Goal: Task Accomplishment & Management: Manage account settings

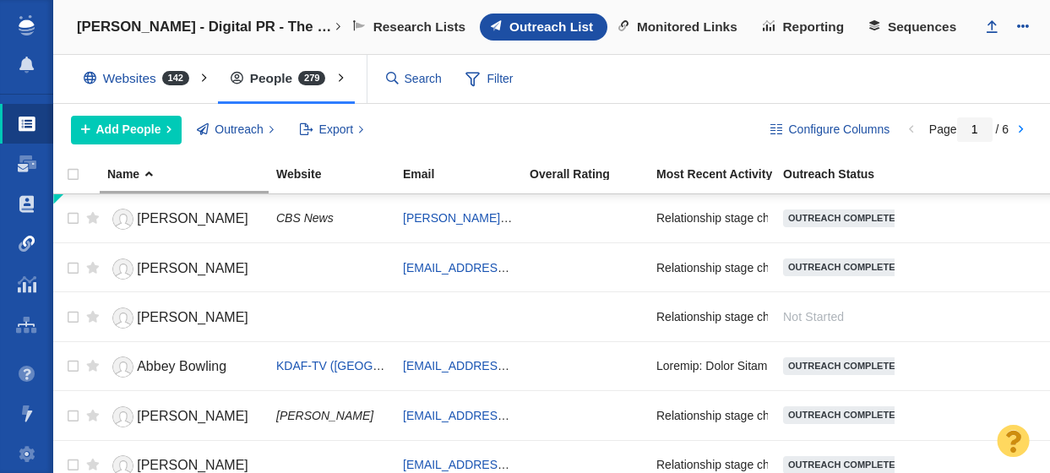
click at [24, 242] on span at bounding box center [27, 244] width 17 height 17
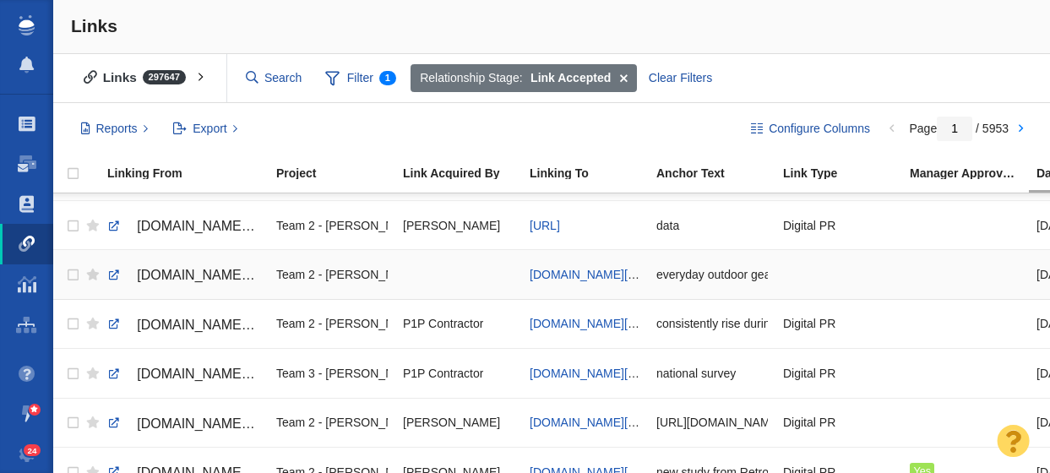
scroll to position [85, 0]
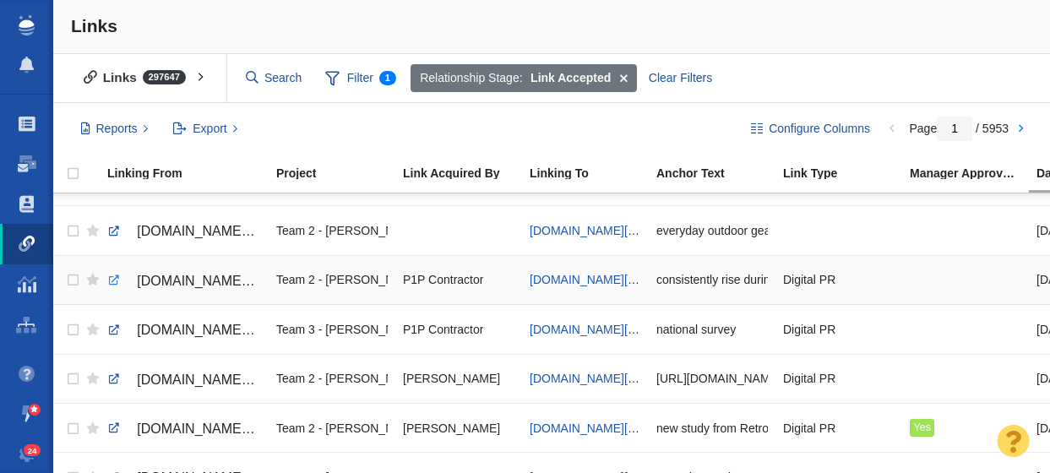
click at [109, 282] on link at bounding box center [113, 280] width 15 height 15
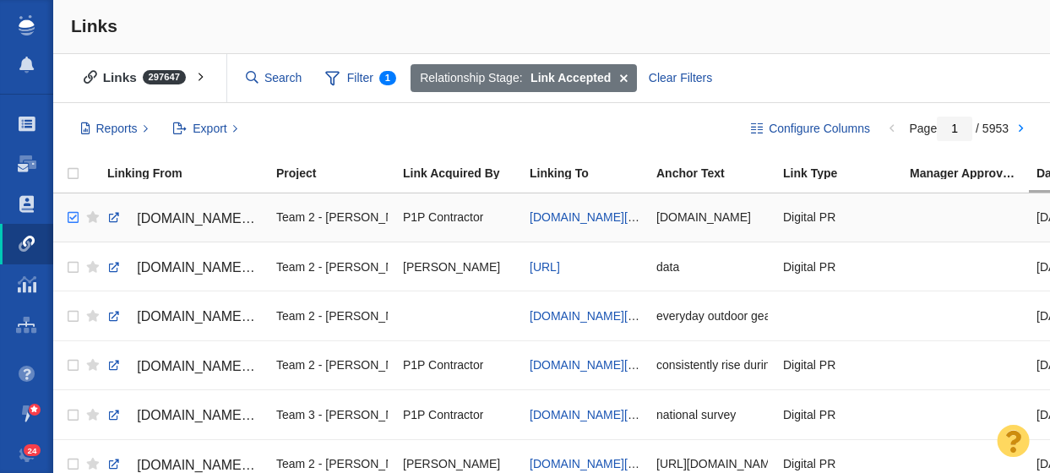
checkbox input "true"
click at [71, 219] on input "checkbox" at bounding box center [70, 217] width 25 height 37
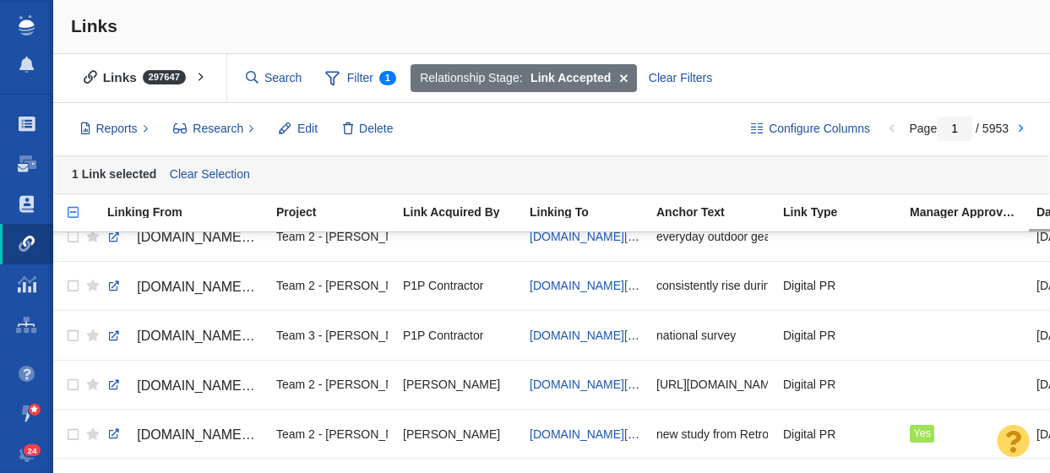
scroll to position [121, 0]
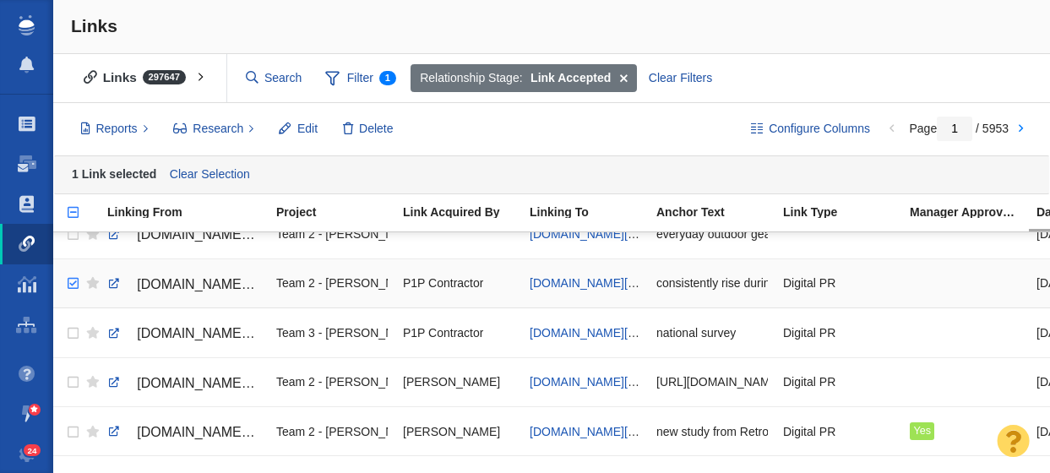
checkbox input "true"
click at [72, 286] on input "checkbox" at bounding box center [70, 283] width 25 height 37
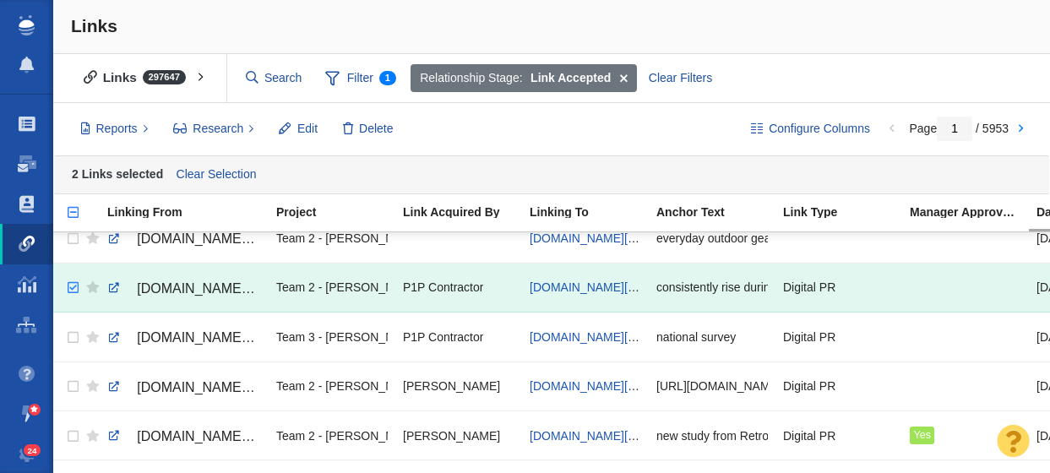
scroll to position [0, 0]
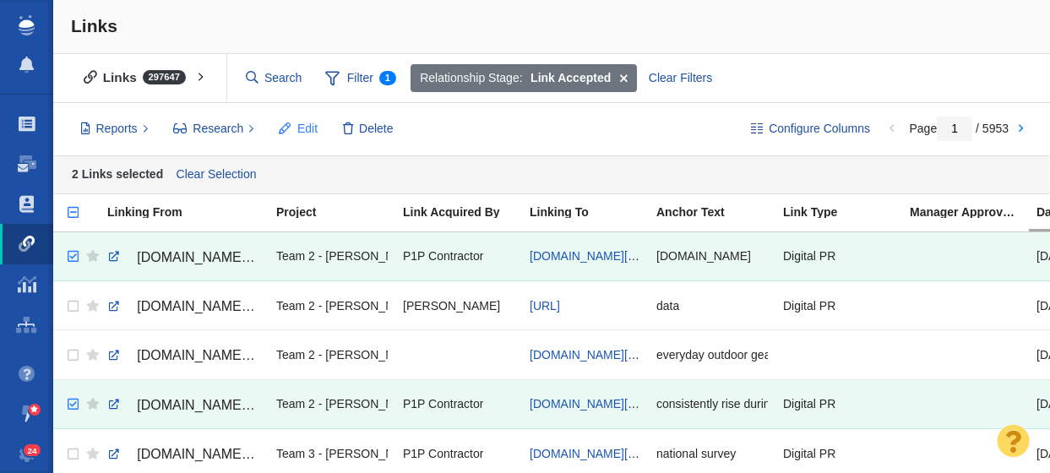
click at [304, 123] on span "Edit" at bounding box center [307, 129] width 20 height 18
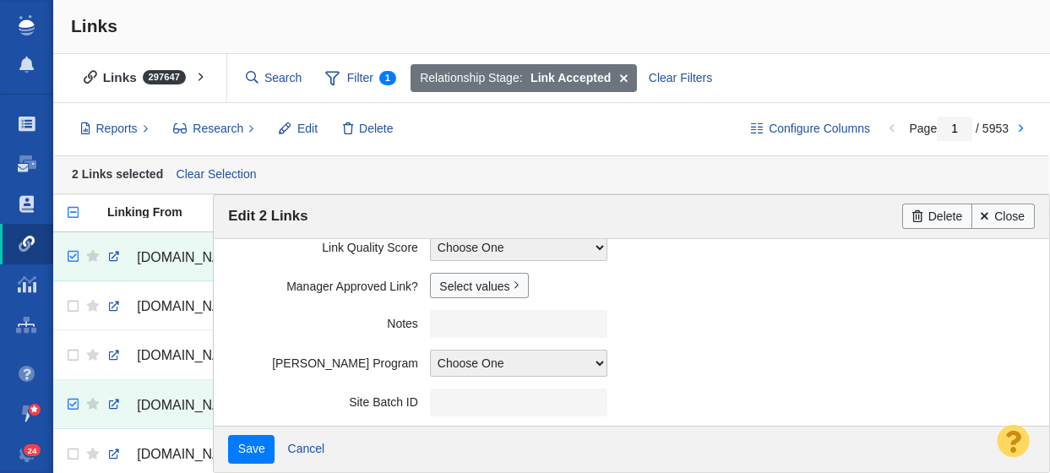
scroll to position [508, 0]
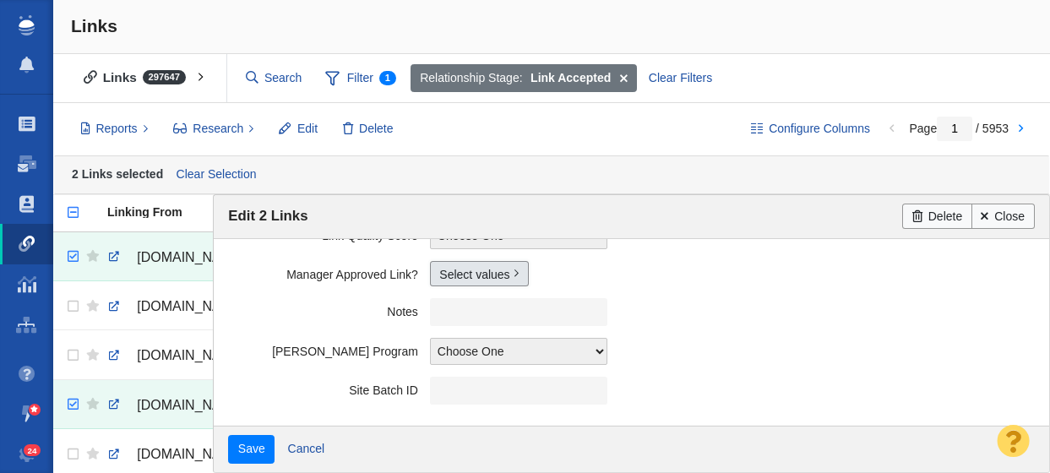
click at [473, 274] on link "Select values" at bounding box center [479, 273] width 99 height 25
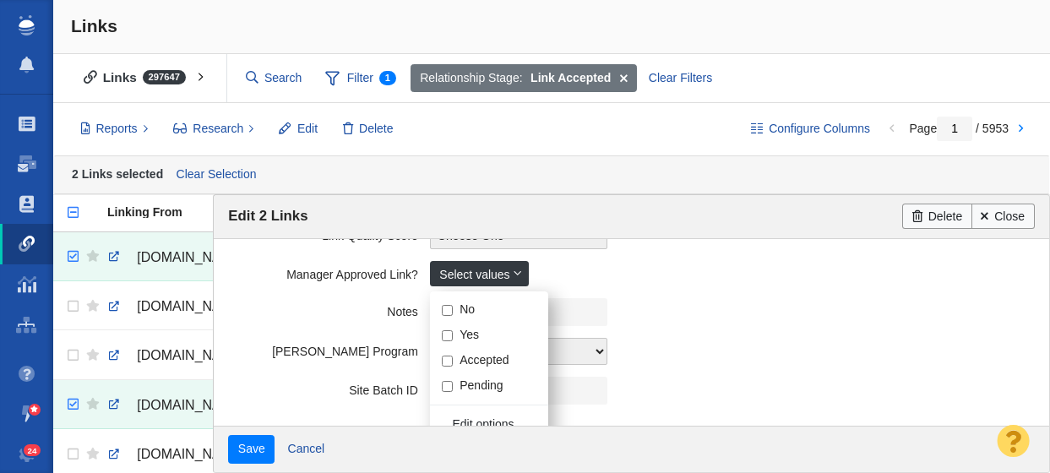
click at [448, 339] on input "Yes" at bounding box center [447, 335] width 11 height 11
checkbox input "true"
click at [325, 296] on field "Notes" at bounding box center [631, 312] width 806 height 40
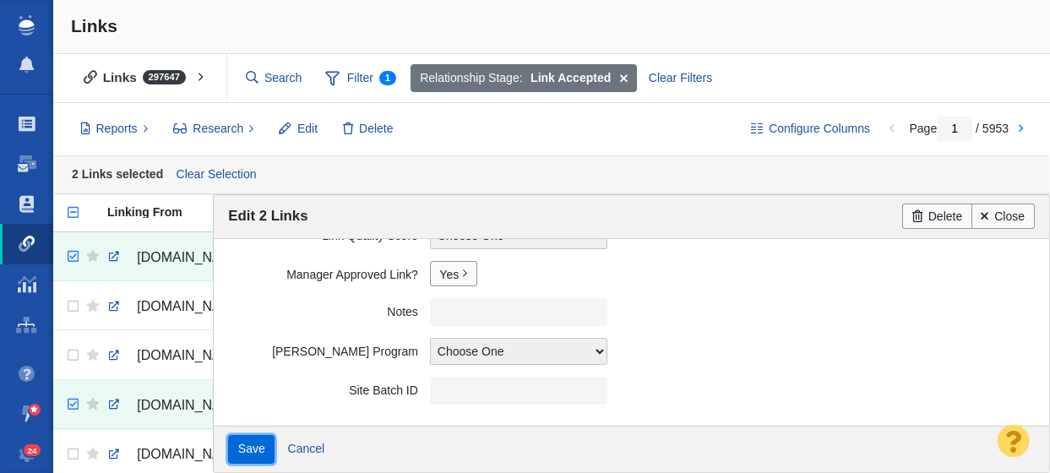
click at [257, 454] on input "Save" at bounding box center [251, 449] width 46 height 29
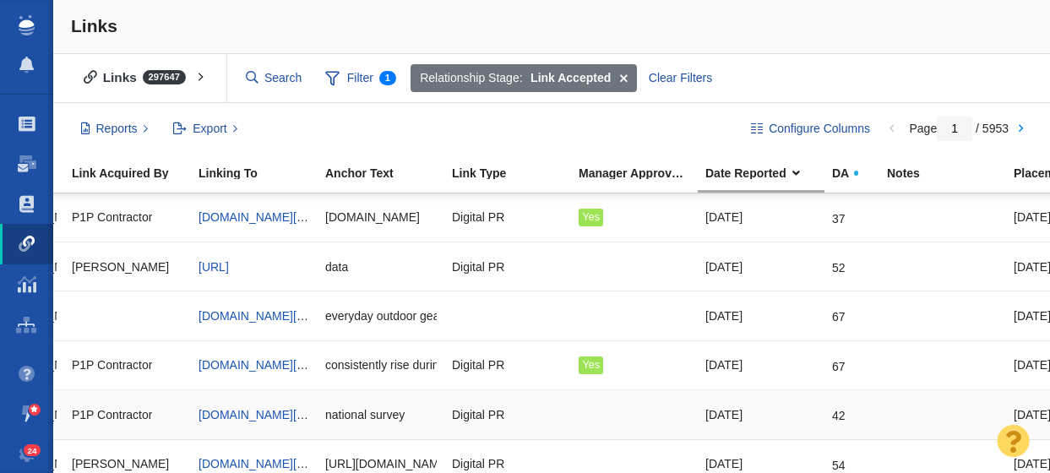
scroll to position [0, 0]
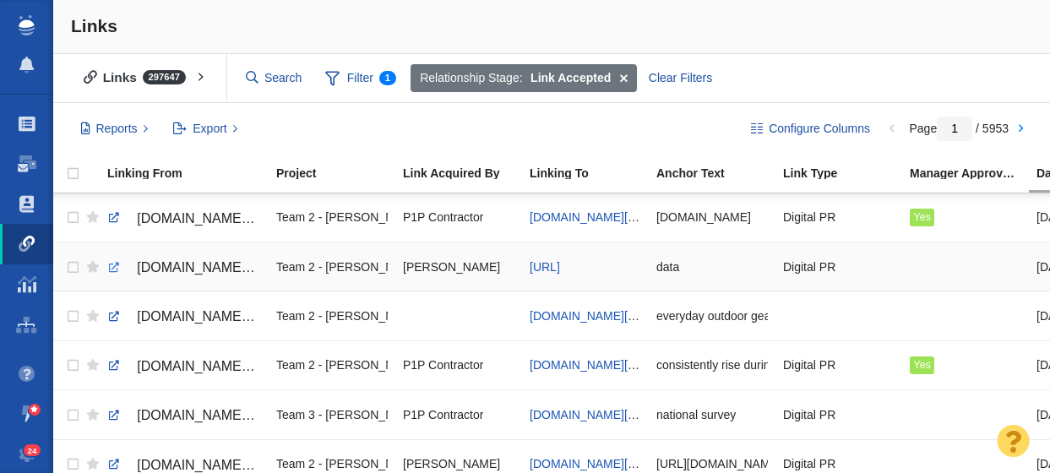
click at [112, 269] on link at bounding box center [113, 267] width 15 height 15
checkbox input "true"
click at [73, 269] on input "checkbox" at bounding box center [70, 267] width 25 height 37
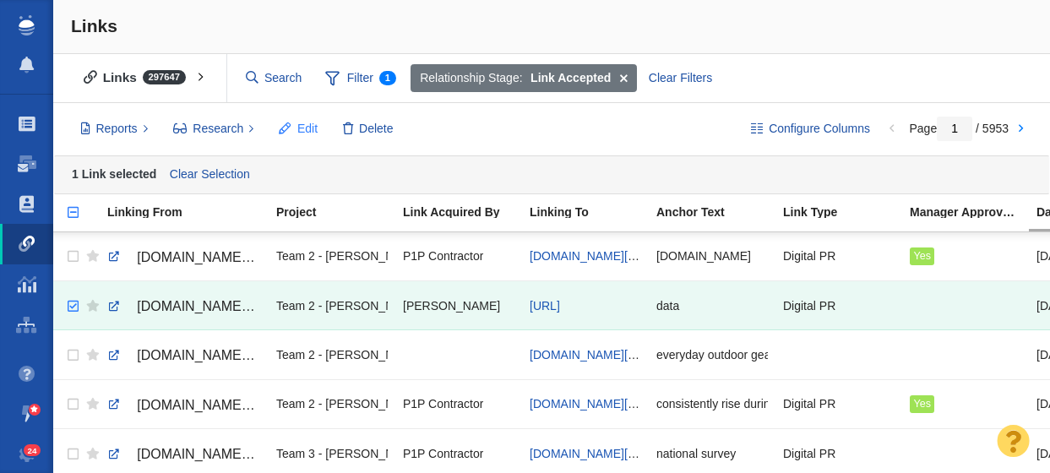
click at [298, 128] on span "Edit" at bounding box center [307, 129] width 20 height 18
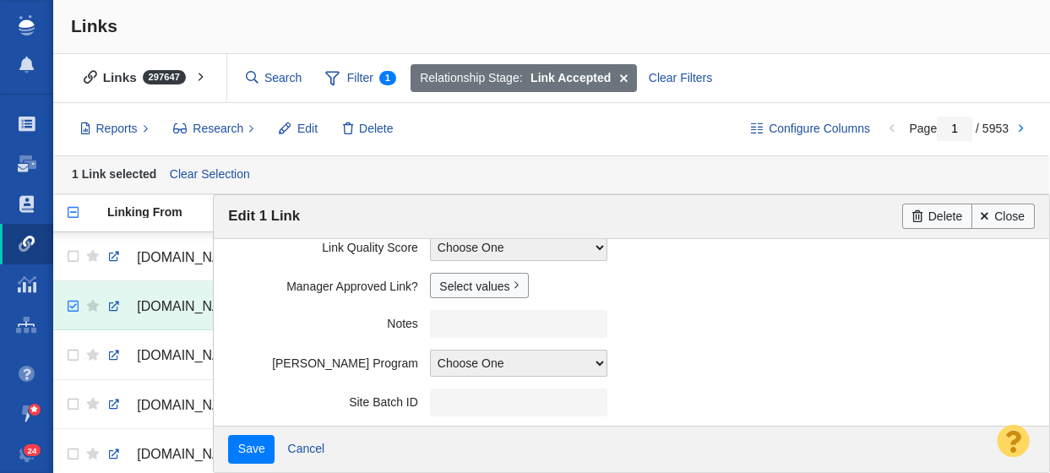
scroll to position [508, 0]
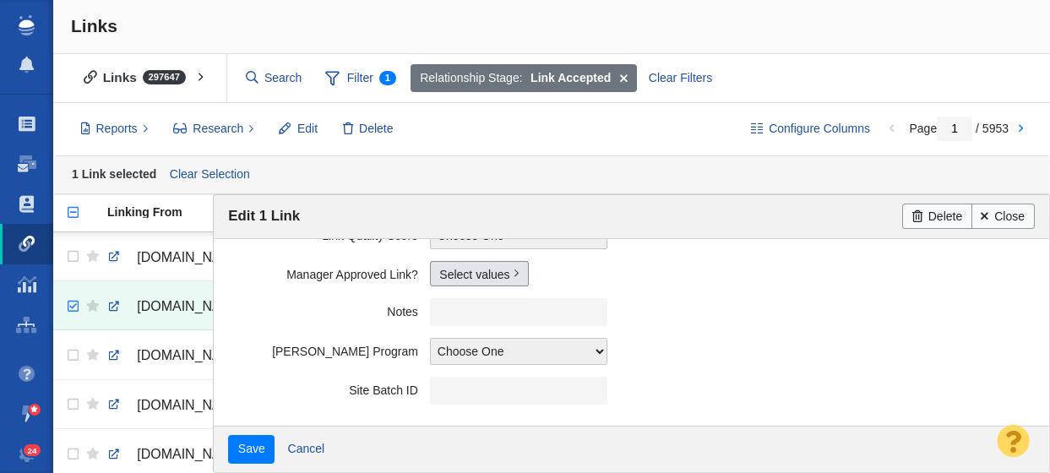
click at [464, 278] on link "Select values" at bounding box center [479, 273] width 99 height 25
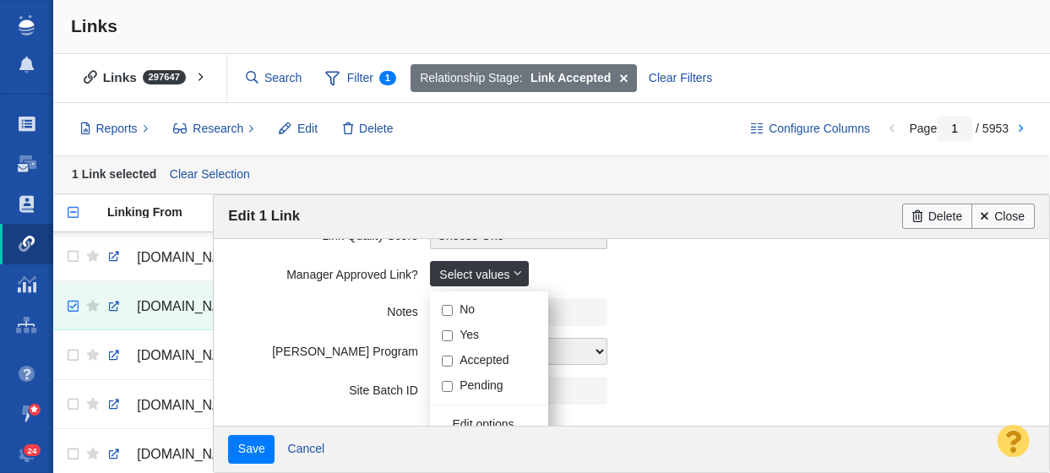
click at [444, 335] on input "Yes" at bounding box center [447, 335] width 11 height 11
checkbox input "true"
click at [253, 319] on label "Notes" at bounding box center [329, 308] width 202 height 21
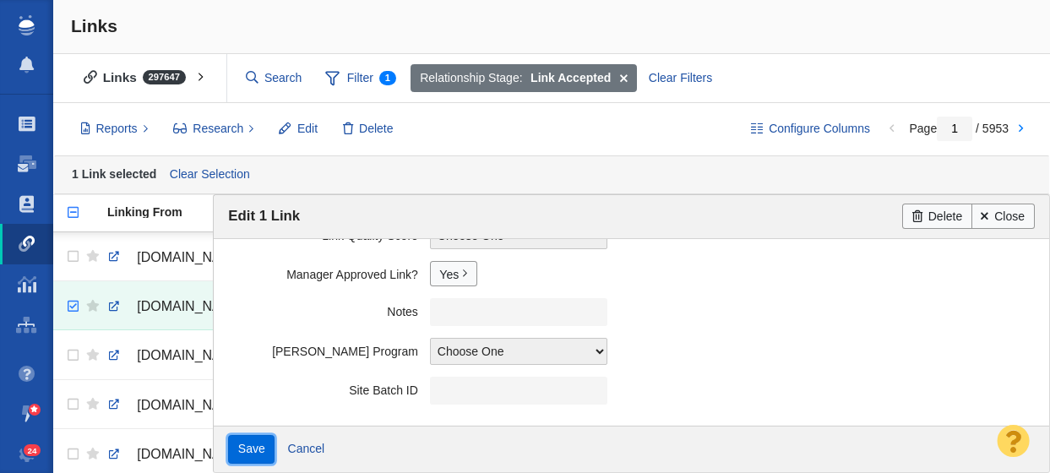
click at [247, 447] on input "Save" at bounding box center [251, 449] width 46 height 29
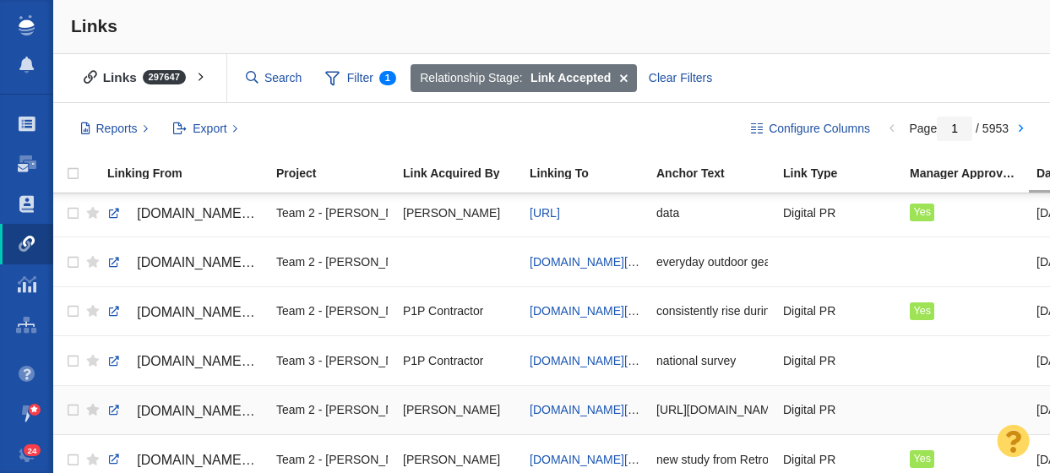
scroll to position [0, 0]
